Goal: Task Accomplishment & Management: Manage account settings

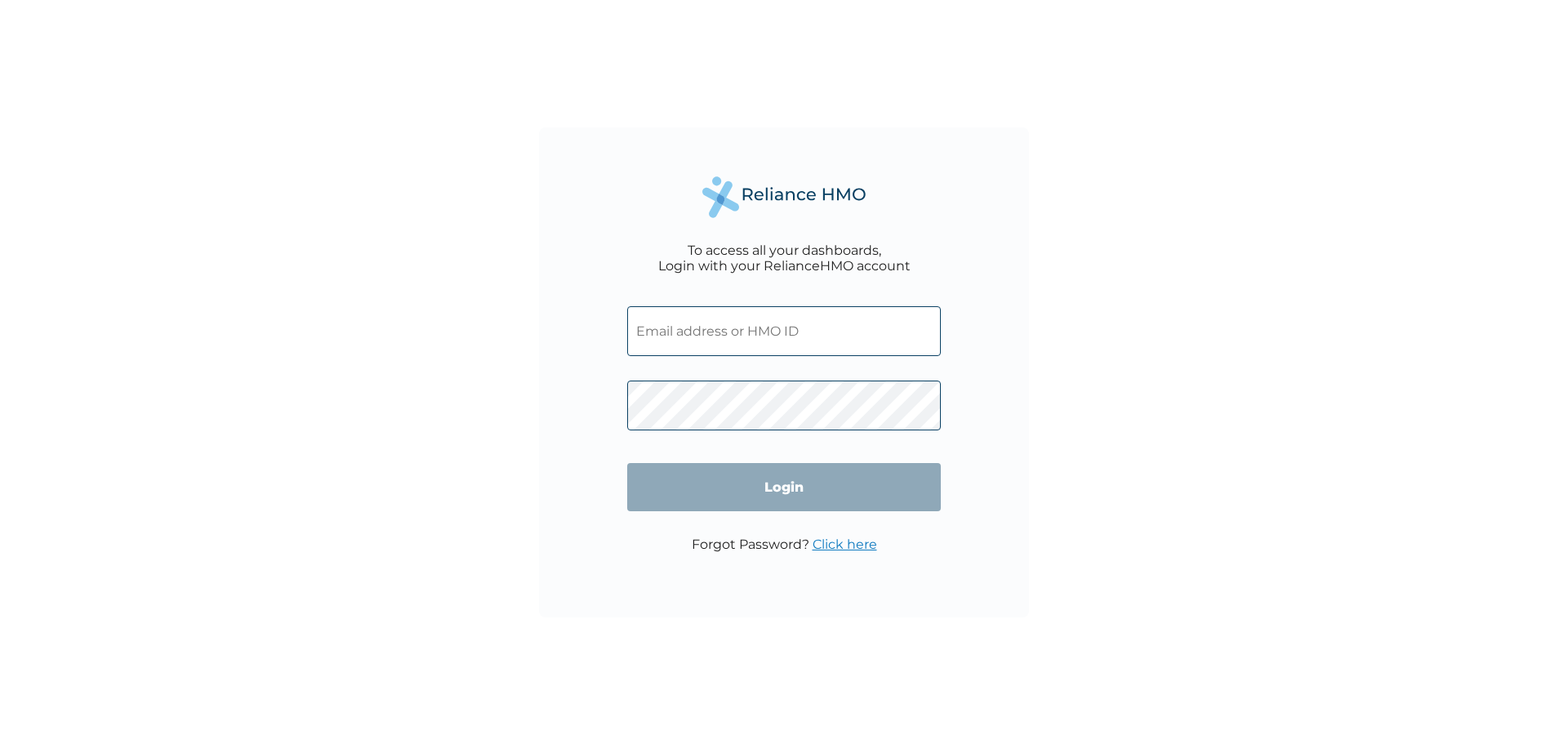
click at [705, 323] on input "text" at bounding box center [784, 331] width 314 height 50
click at [844, 542] on link "Click here" at bounding box center [844, 544] width 64 height 16
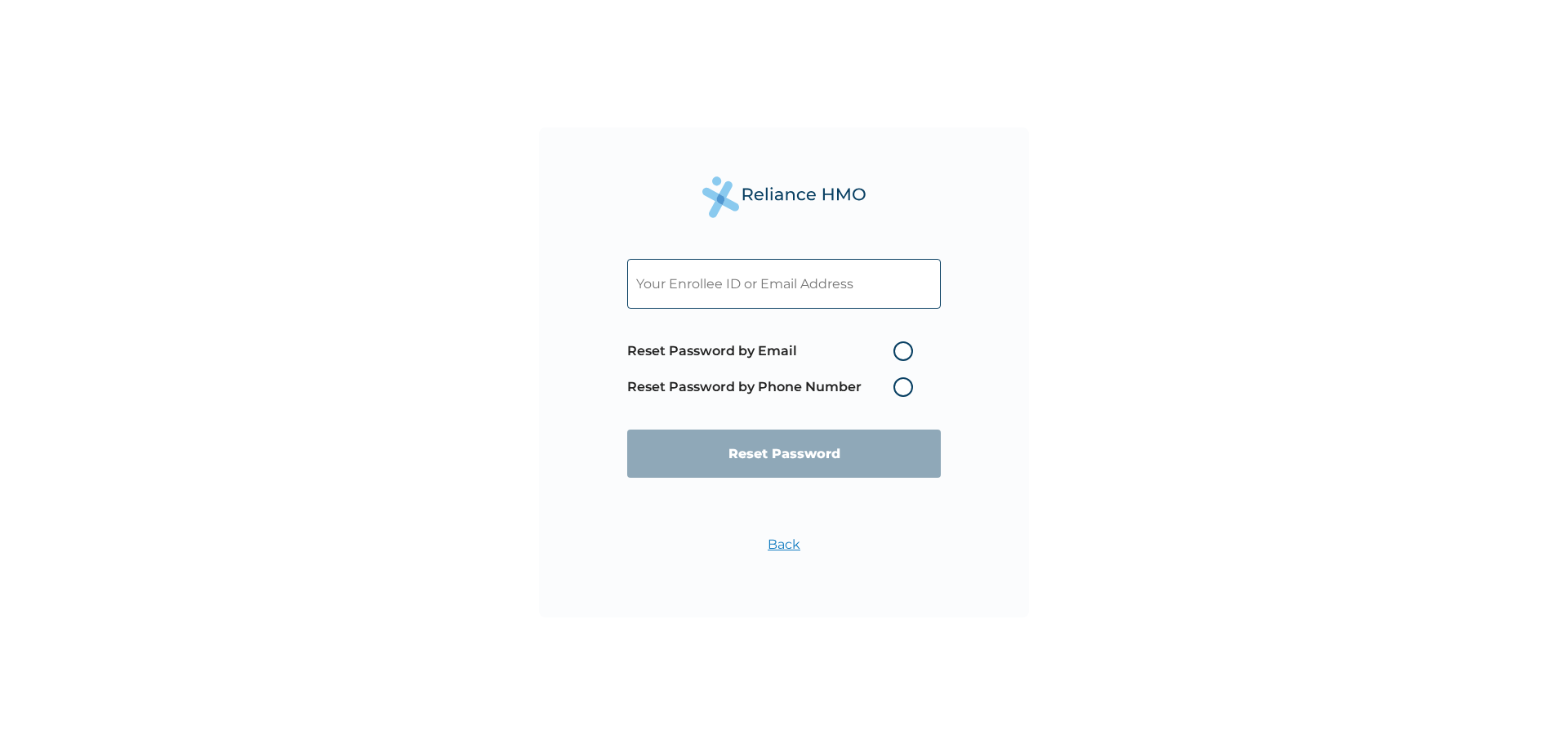
click at [911, 385] on label "Reset Password by Phone Number" at bounding box center [774, 387] width 294 height 20
click at [906, 390] on label "Reset Password by Phone Number" at bounding box center [774, 387] width 294 height 20
click at [900, 354] on label "Reset Password by Email" at bounding box center [774, 351] width 294 height 20
click at [897, 354] on input "Reset Password by Email" at bounding box center [883, 350] width 26 height 26
radio input "true"
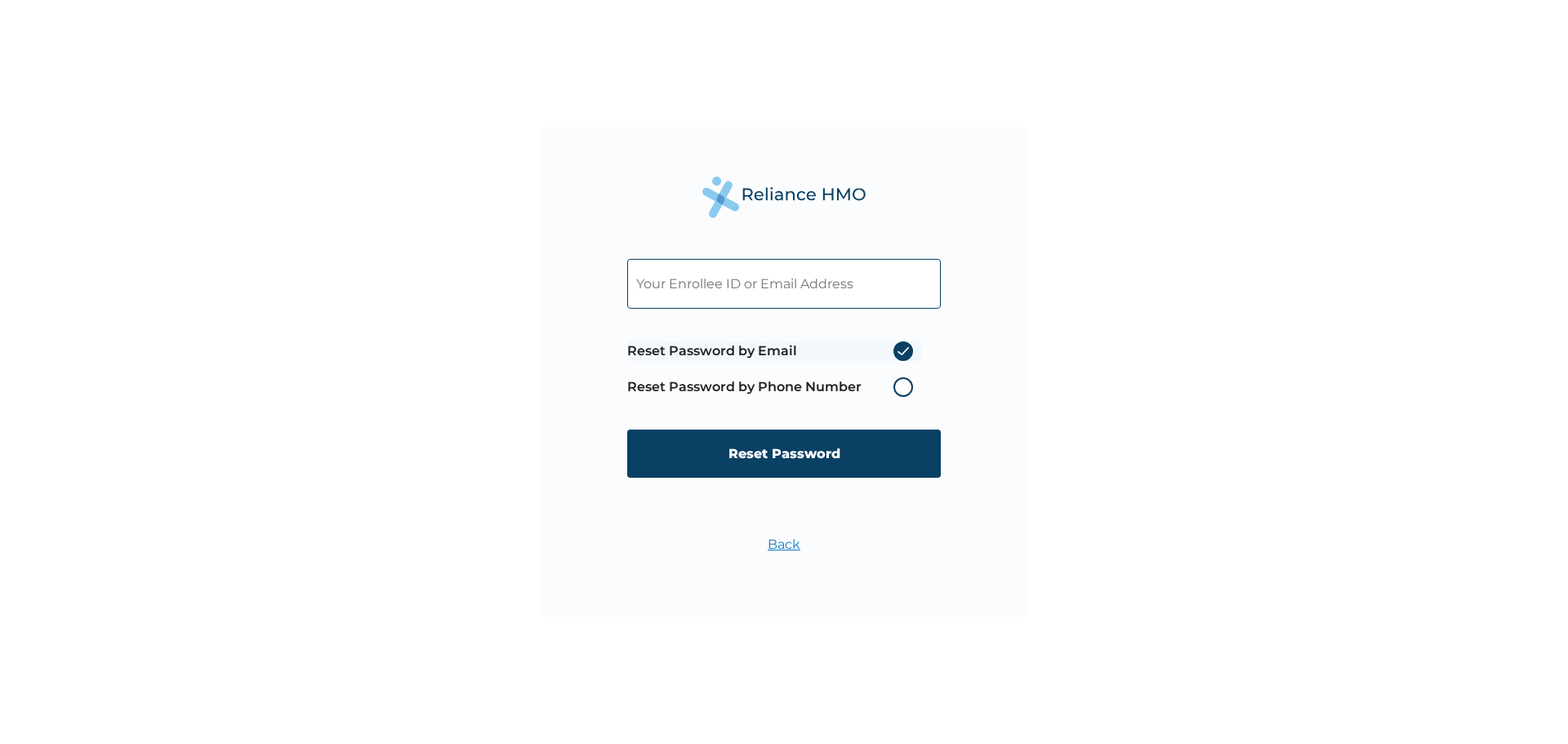
click at [903, 385] on label "Reset Password by Phone Number" at bounding box center [774, 387] width 294 height 20
click at [900, 401] on span "Reset Password by Email Reset Password by Phone Number" at bounding box center [774, 369] width 294 height 72
click at [899, 384] on label "Reset Password by Phone Number" at bounding box center [774, 387] width 294 height 20
click at [899, 386] on label "Reset Password by Phone Number" at bounding box center [774, 387] width 294 height 20
click at [900, 348] on label "Reset Password by Email" at bounding box center [774, 351] width 294 height 20
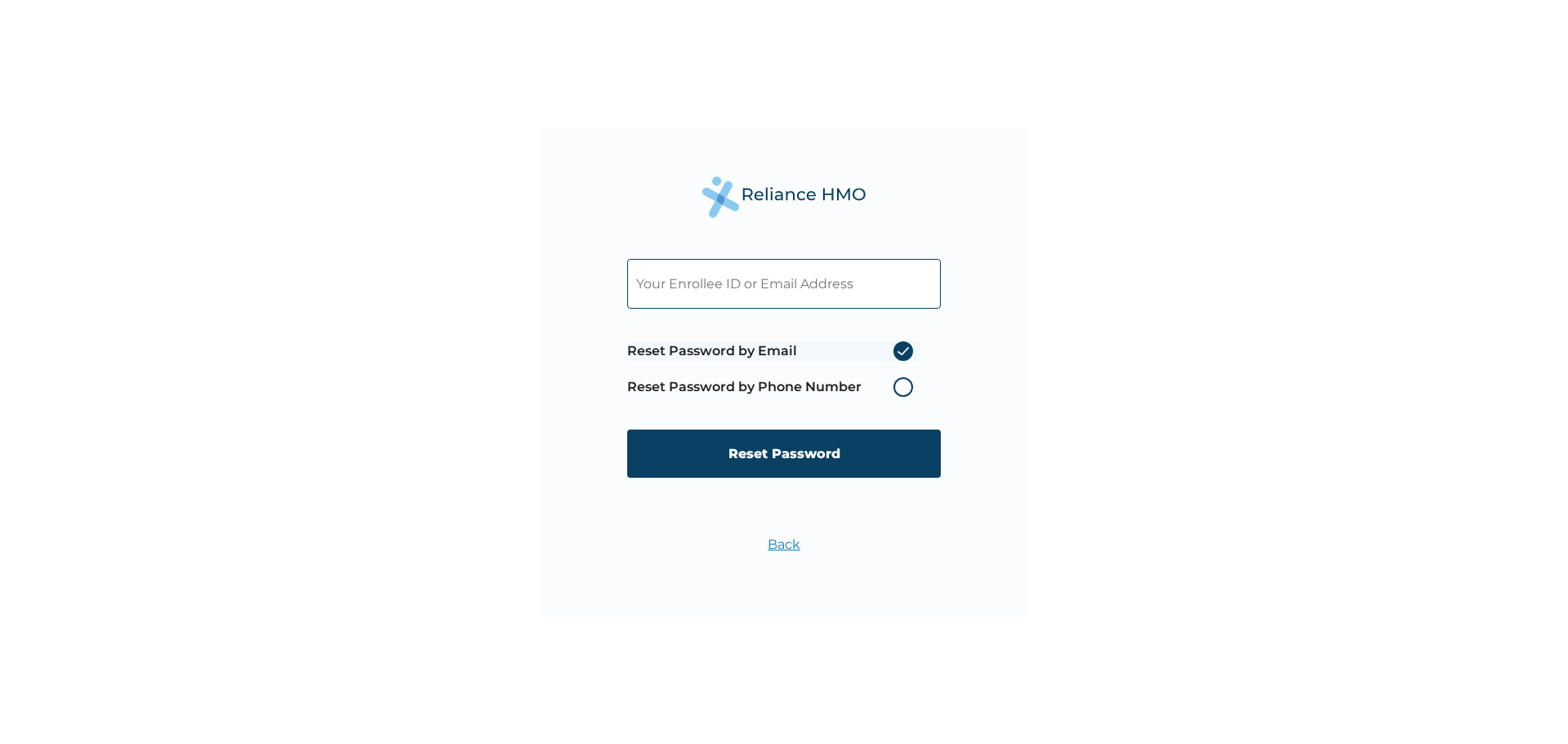
click at [897, 348] on input "Reset Password by Email" at bounding box center [883, 350] width 26 height 26
click at [903, 384] on label "Reset Password by Phone Number" at bounding box center [774, 387] width 294 height 20
click at [904, 384] on label "Reset Password by Phone Number" at bounding box center [774, 387] width 294 height 20
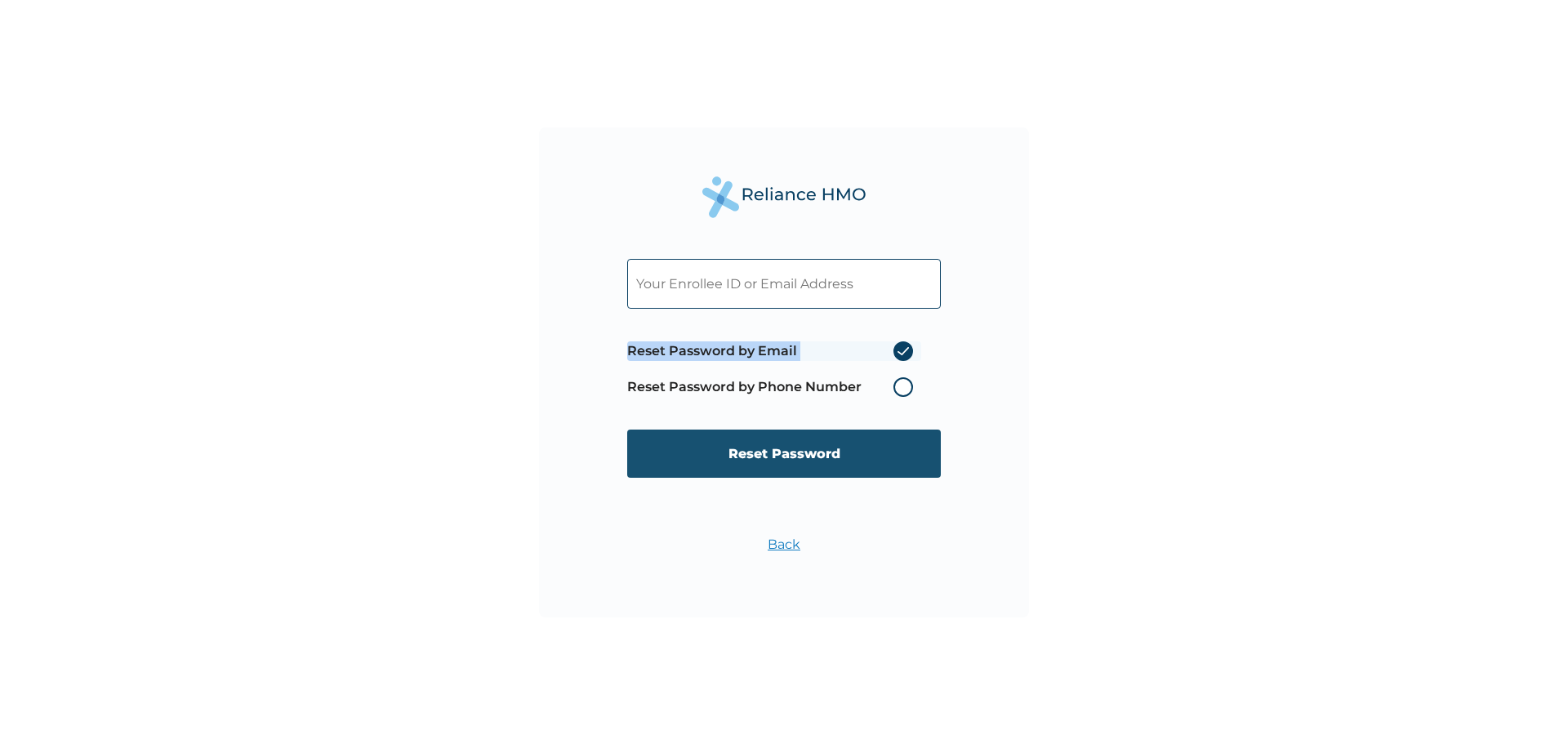
drag, startPoint x: 906, startPoint y: 387, endPoint x: 875, endPoint y: 446, distance: 66.6
click at [906, 388] on label "Reset Password by Phone Number" at bounding box center [774, 387] width 294 height 20
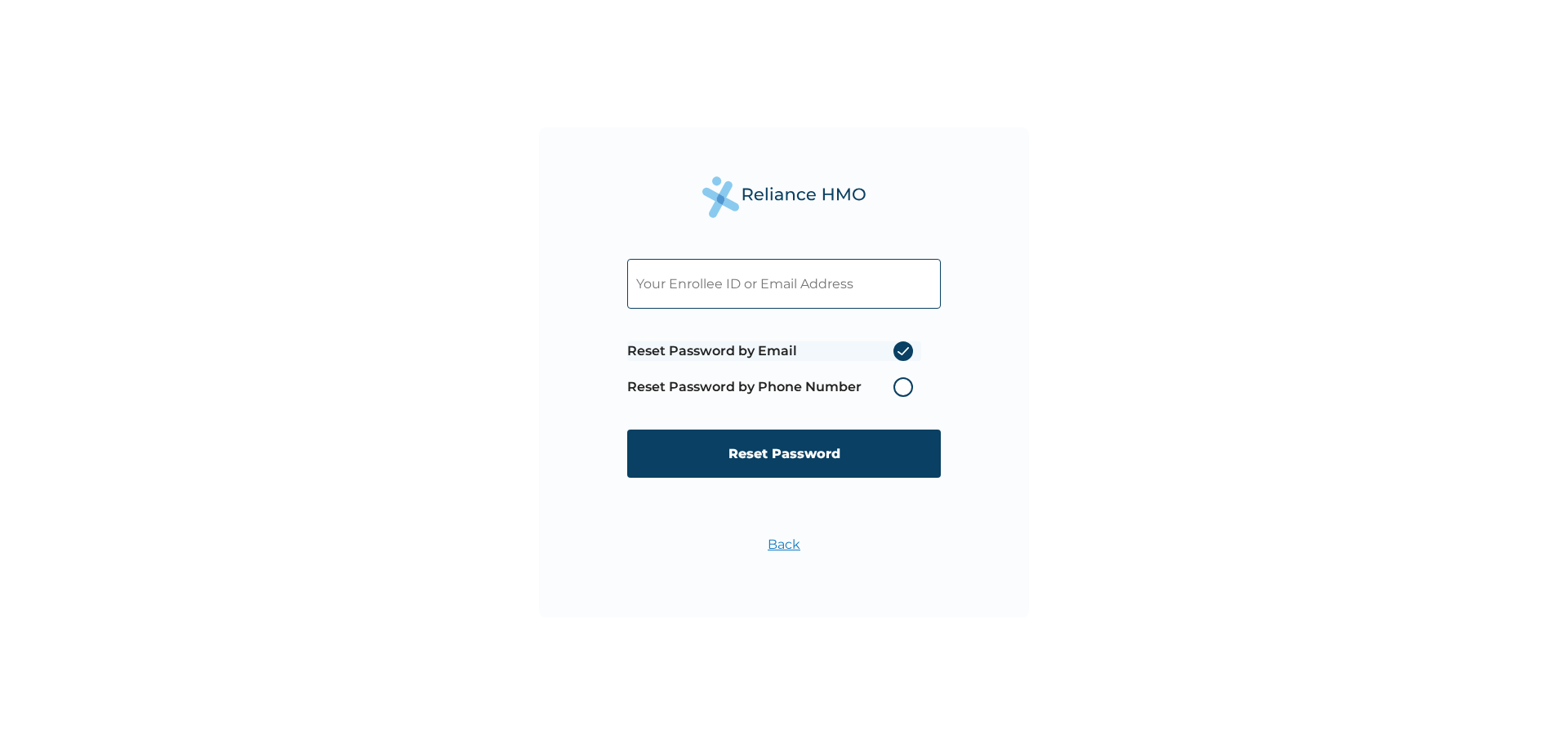
click at [787, 533] on div "Reset Password by Email Reset Password by Phone Number Reset Password" at bounding box center [784, 390] width 314 height 294
click at [903, 392] on label "Reset Password by Phone Number" at bounding box center [774, 387] width 294 height 20
click at [904, 339] on span "Reset Password by Email Reset Password by Phone Number" at bounding box center [774, 369] width 294 height 72
click at [902, 349] on label "Reset Password by Email" at bounding box center [774, 351] width 294 height 20
click at [897, 349] on input "Reset Password by Email" at bounding box center [883, 350] width 26 height 26
